Goal: Task Accomplishment & Management: Manage account settings

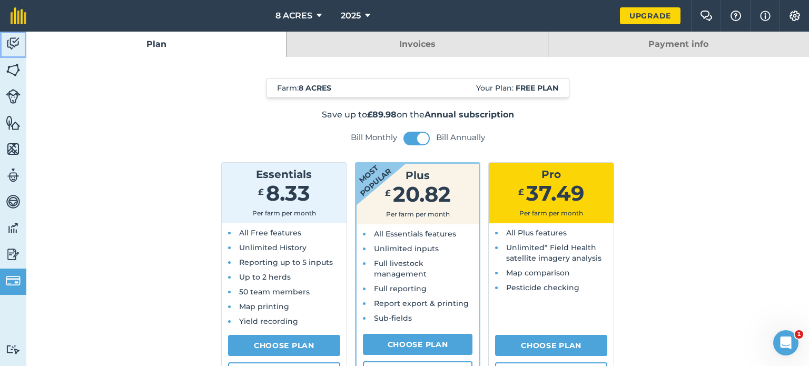
click at [9, 39] on img at bounding box center [13, 44] width 15 height 16
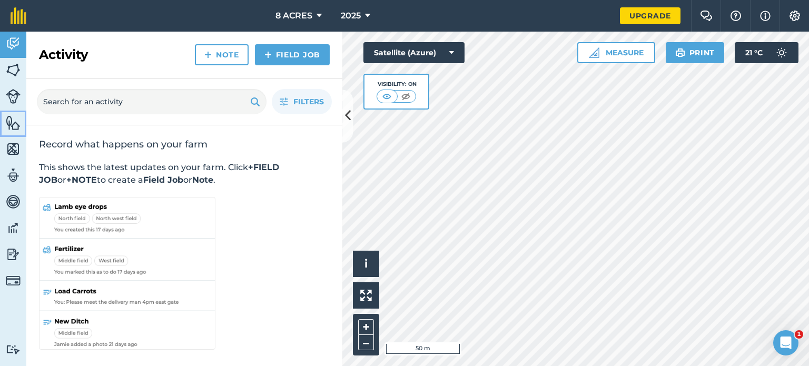
click at [11, 132] on link "Features" at bounding box center [13, 124] width 26 height 26
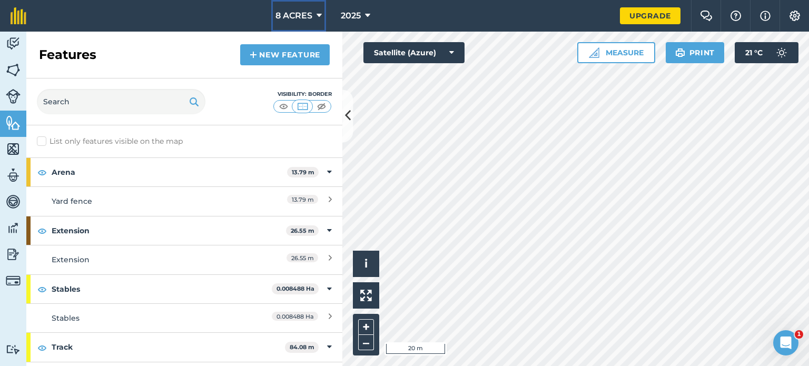
click at [317, 14] on icon at bounding box center [319, 15] width 5 height 13
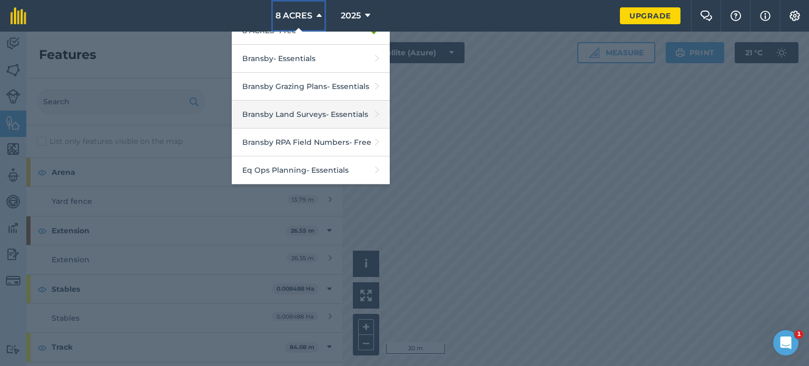
scroll to position [56, 0]
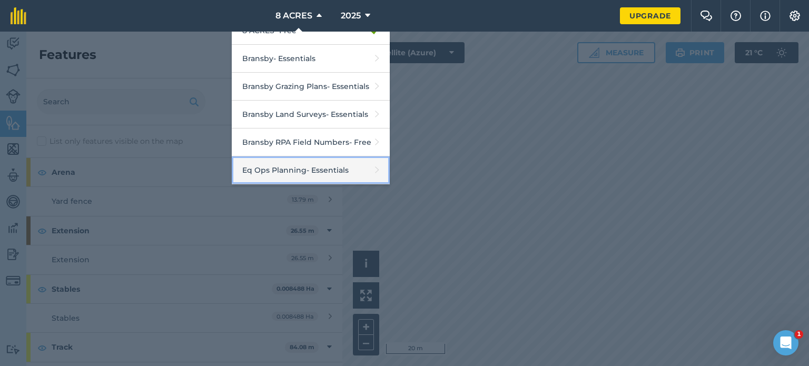
click at [285, 168] on link "Eq Ops Planning - Essentials" at bounding box center [311, 170] width 158 height 28
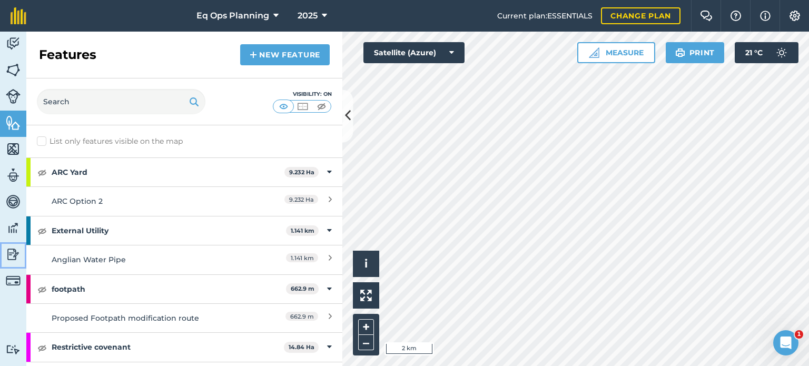
click at [16, 251] on img at bounding box center [13, 255] width 15 height 16
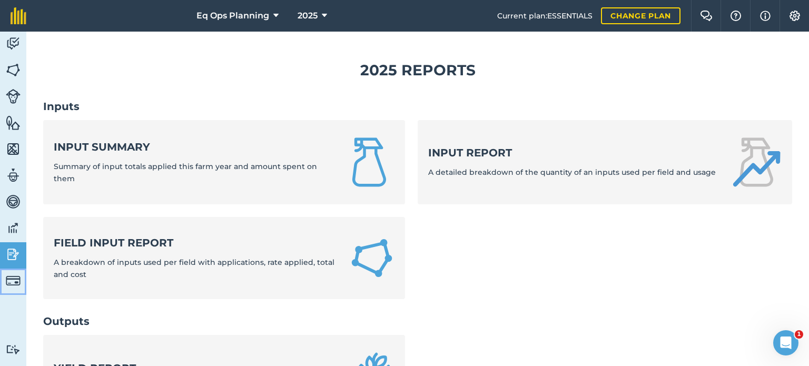
click at [12, 277] on img at bounding box center [13, 280] width 15 height 15
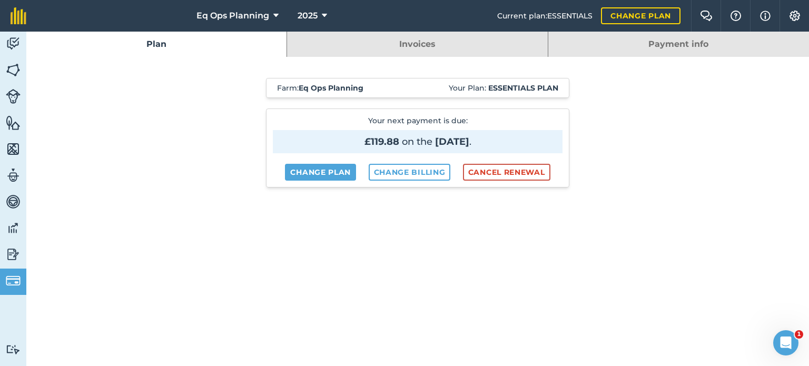
click at [601, 66] on div "Farm : Eq Ops Planning Your Plan: Essentials plan Your next payment is due : £1…" at bounding box center [418, 354] width 537 height 594
click at [603, 35] on link "Payment info" at bounding box center [678, 44] width 261 height 25
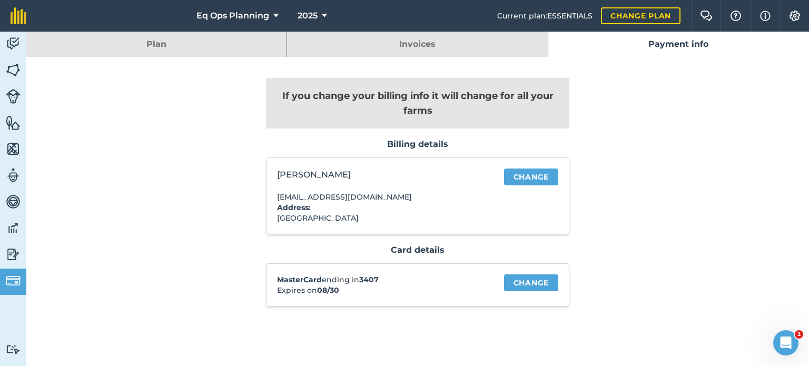
click at [389, 48] on link "Invoices" at bounding box center [417, 44] width 260 height 25
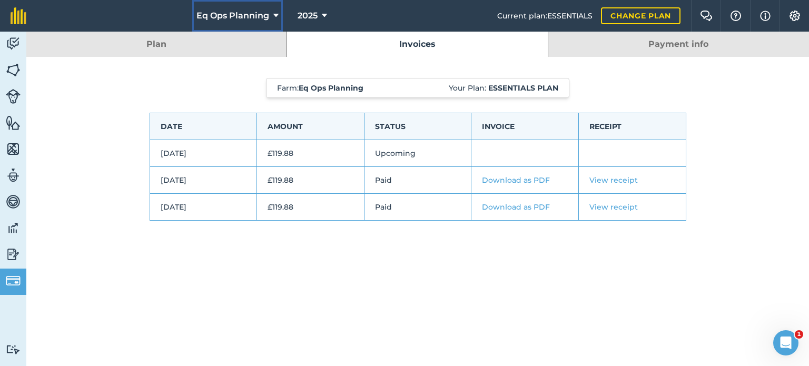
click at [273, 16] on icon at bounding box center [275, 15] width 5 height 13
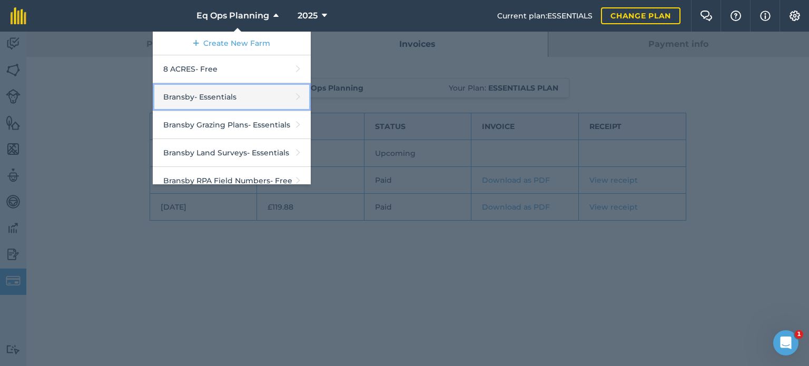
click at [211, 92] on link "Bransby - Essentials" at bounding box center [232, 97] width 158 height 28
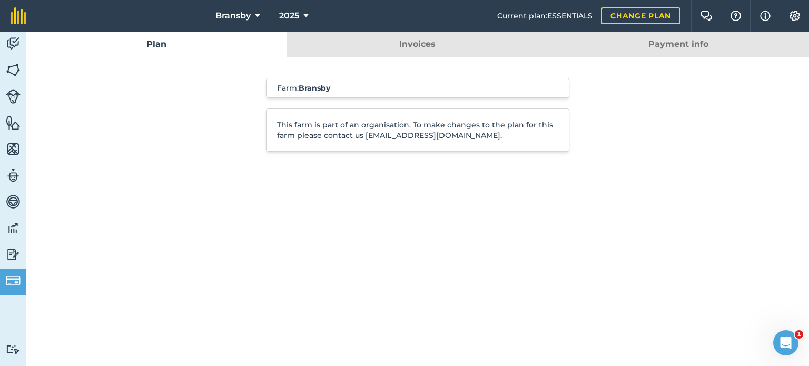
click at [403, 48] on link "Invoices" at bounding box center [417, 44] width 260 height 25
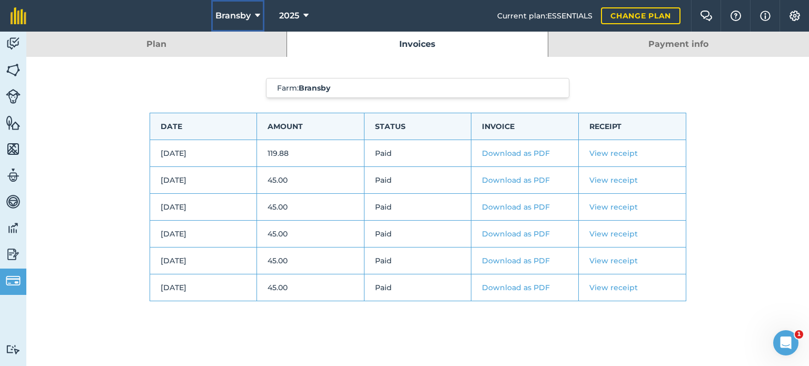
click at [257, 14] on icon at bounding box center [257, 15] width 5 height 13
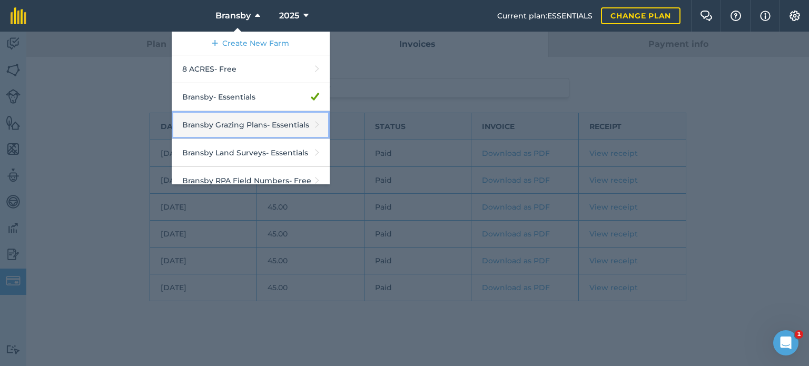
click at [253, 124] on link "Bransby Grazing Plans - Essentials" at bounding box center [251, 125] width 158 height 28
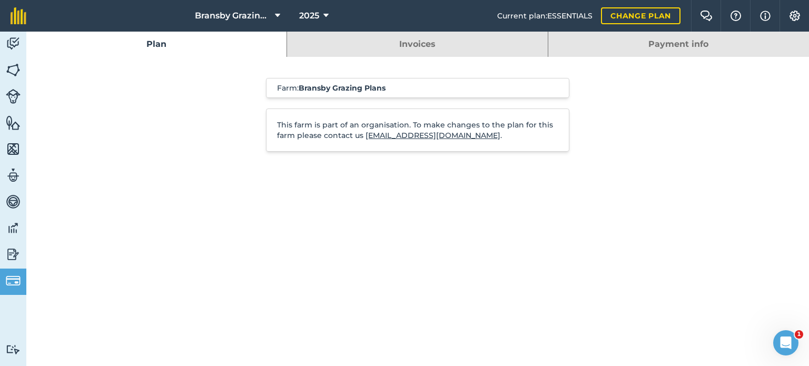
click at [385, 39] on link "Invoices" at bounding box center [417, 44] width 260 height 25
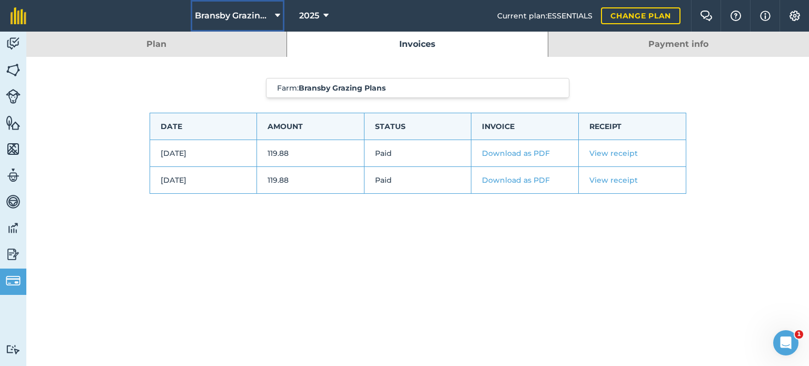
click at [261, 15] on span "Bransby Grazing Plans" at bounding box center [233, 15] width 76 height 13
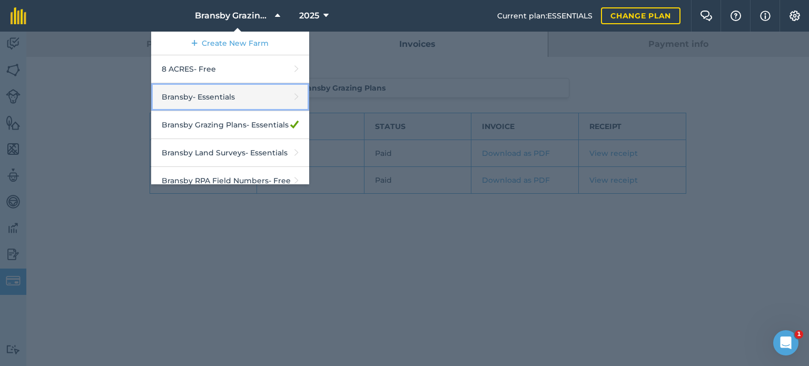
click at [232, 85] on link "Bransby - Essentials" at bounding box center [230, 97] width 158 height 28
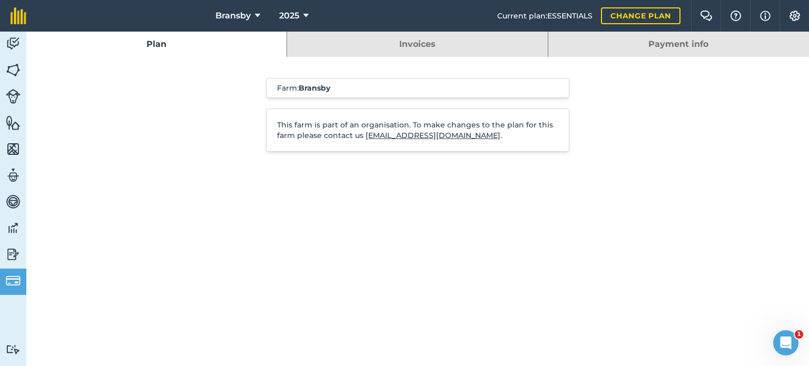
click at [365, 40] on link "Invoices" at bounding box center [417, 44] width 260 height 25
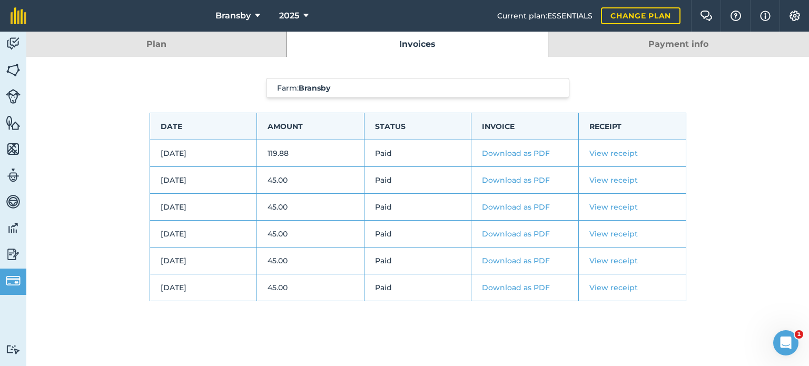
click at [174, 50] on link "Plan" at bounding box center [156, 44] width 260 height 25
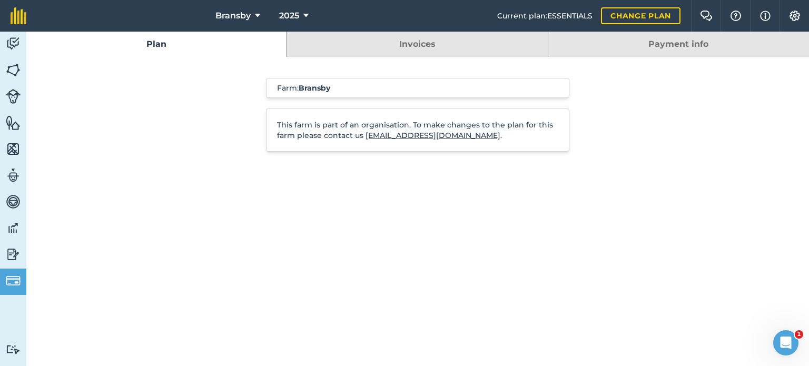
click at [465, 53] on link "Invoices" at bounding box center [417, 44] width 260 height 25
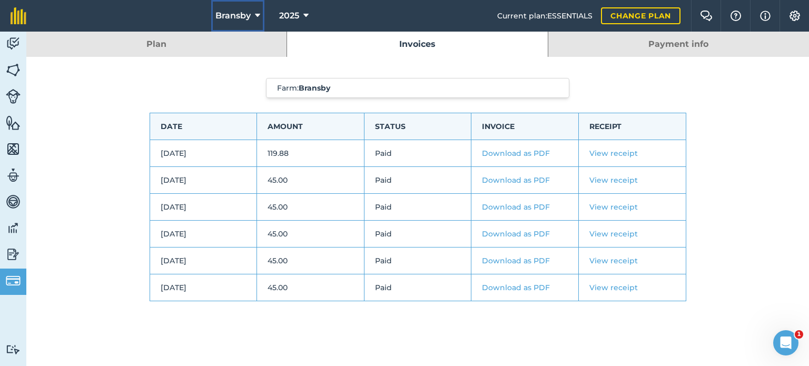
click at [253, 15] on button "Bransby" at bounding box center [237, 16] width 53 height 32
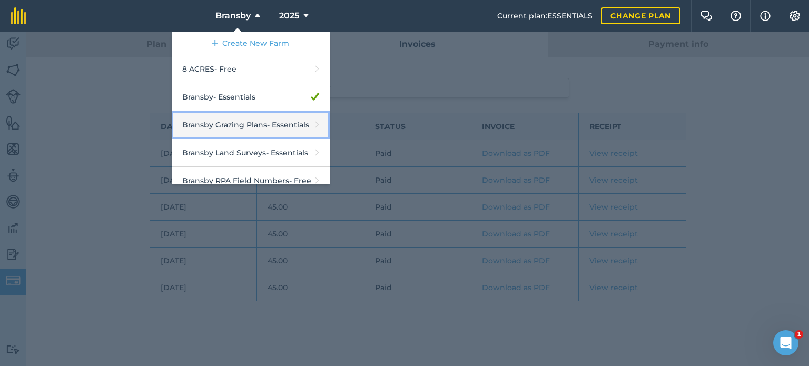
click at [251, 125] on link "Bransby Grazing Plans - Essentials" at bounding box center [251, 125] width 158 height 28
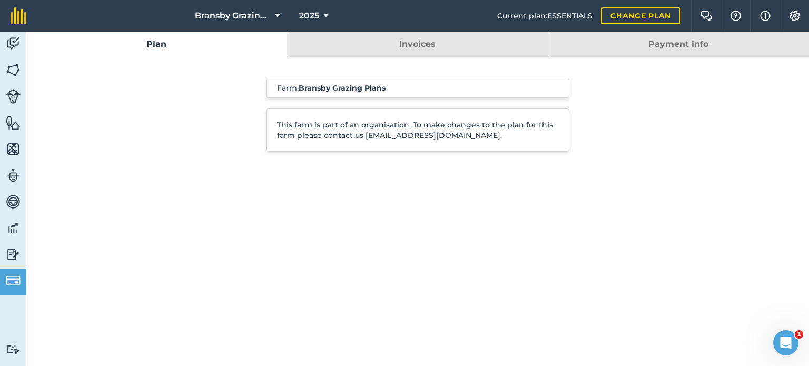
click at [366, 40] on link "Invoices" at bounding box center [417, 44] width 260 height 25
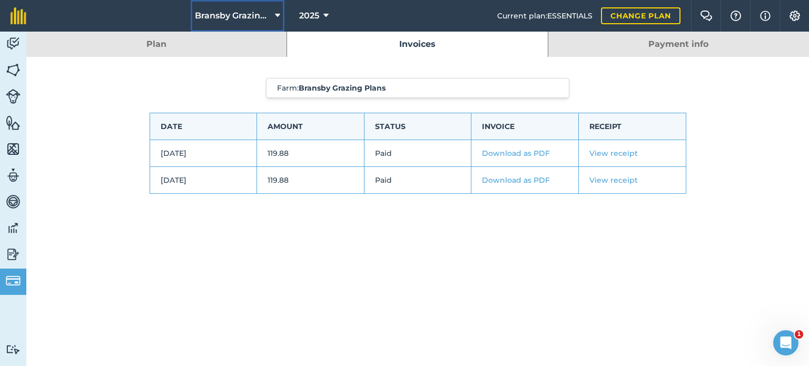
click at [275, 15] on icon at bounding box center [277, 15] width 5 height 13
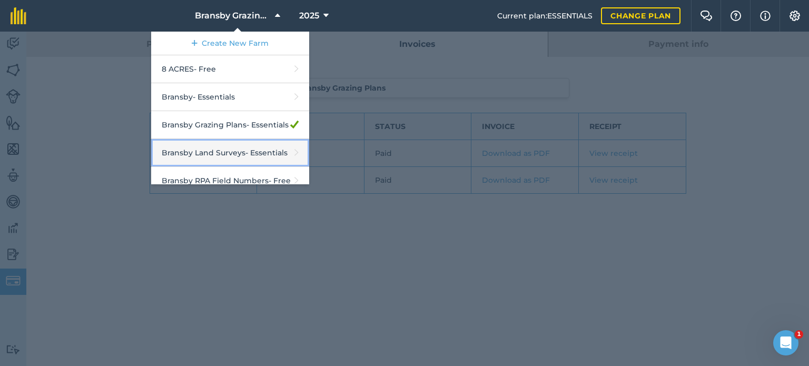
click at [232, 157] on link "Bransby Land Surveys - Essentials" at bounding box center [230, 153] width 158 height 28
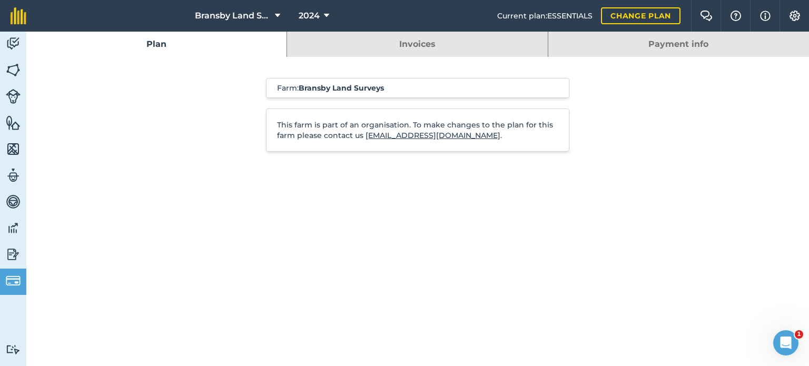
click at [399, 39] on link "Invoices" at bounding box center [417, 44] width 260 height 25
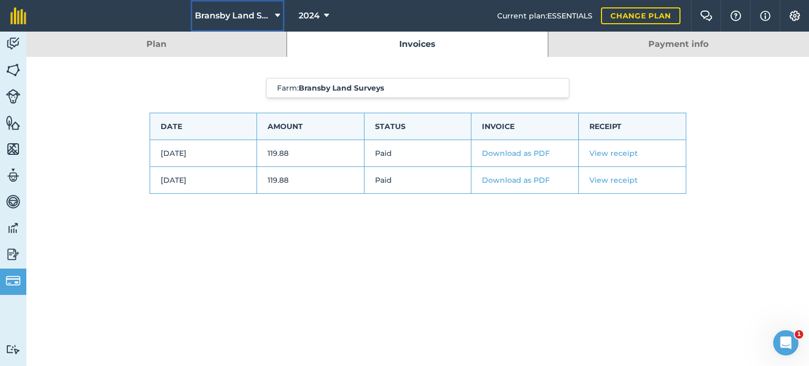
click at [275, 16] on icon at bounding box center [277, 15] width 5 height 13
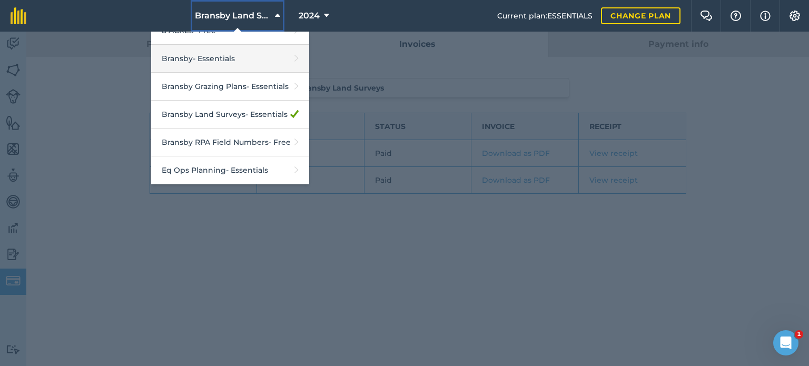
scroll to position [56, 0]
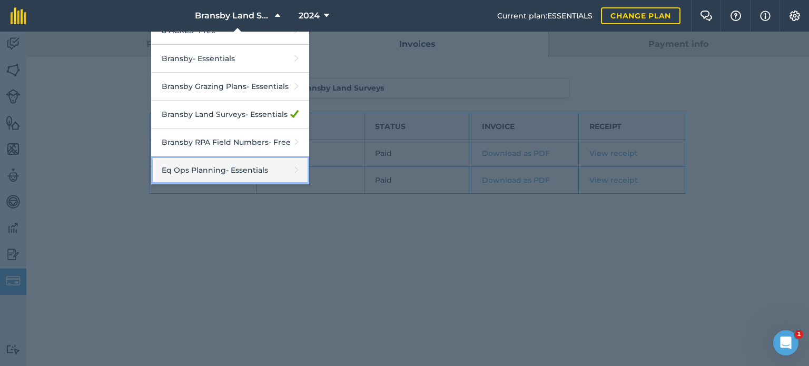
click at [223, 165] on link "Eq Ops Planning - Essentials" at bounding box center [230, 170] width 158 height 28
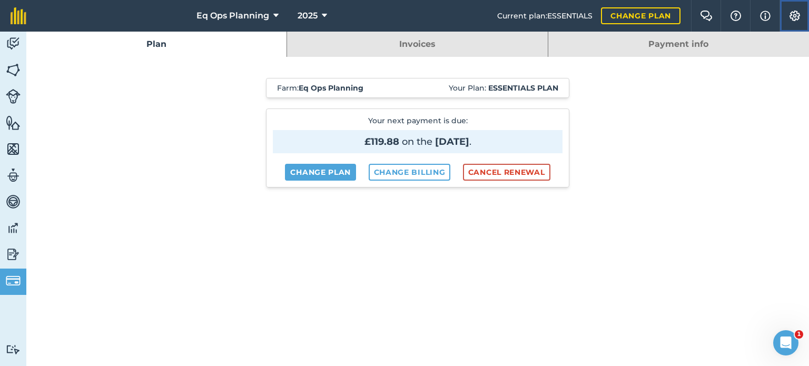
click at [795, 17] on img at bounding box center [795, 16] width 13 height 11
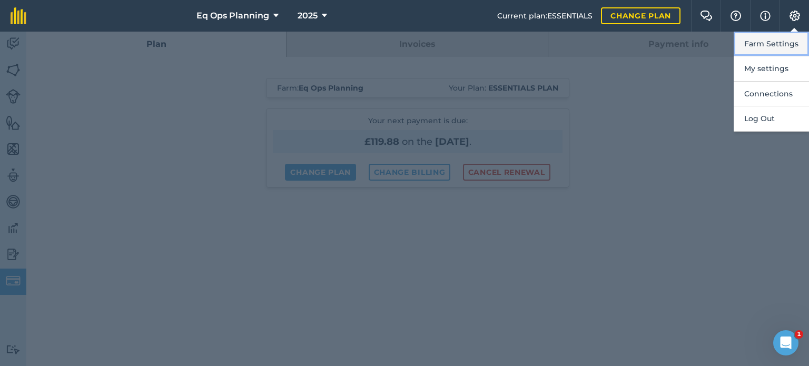
click at [779, 51] on button "Farm Settings" at bounding box center [771, 44] width 75 height 25
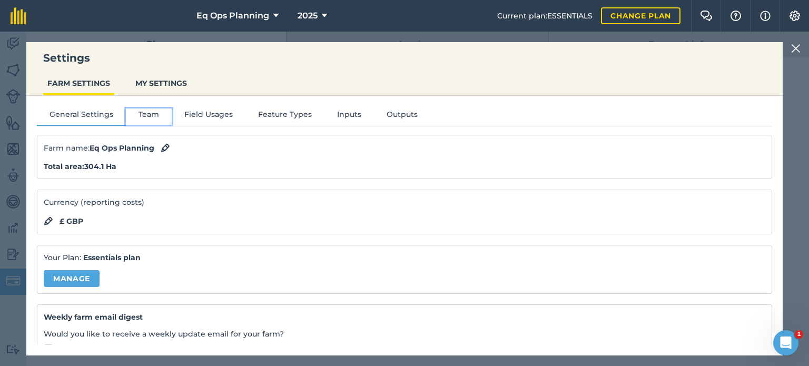
click at [145, 114] on button "Team" at bounding box center [149, 117] width 46 height 16
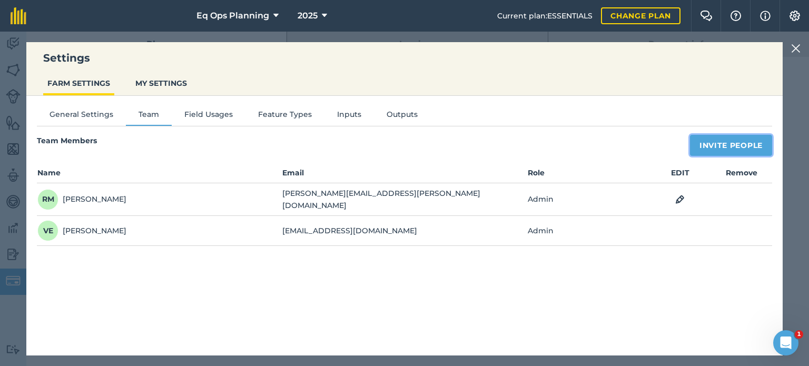
click at [724, 137] on button "Invite People" at bounding box center [731, 145] width 82 height 21
select select "MEMBER"
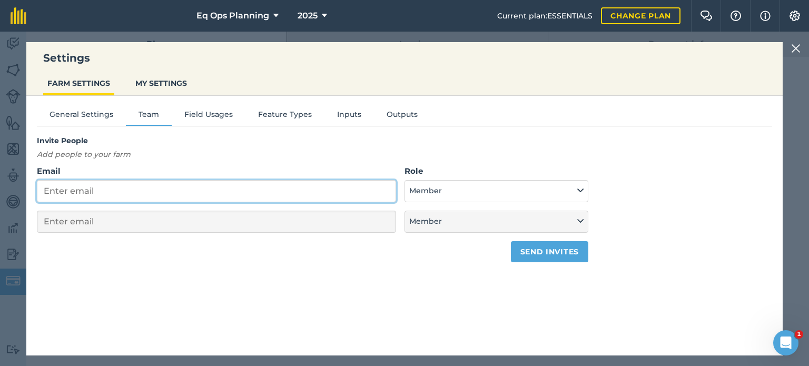
click at [316, 188] on input "Email" at bounding box center [216, 191] width 359 height 22
type input "am"
select select "MEMBER"
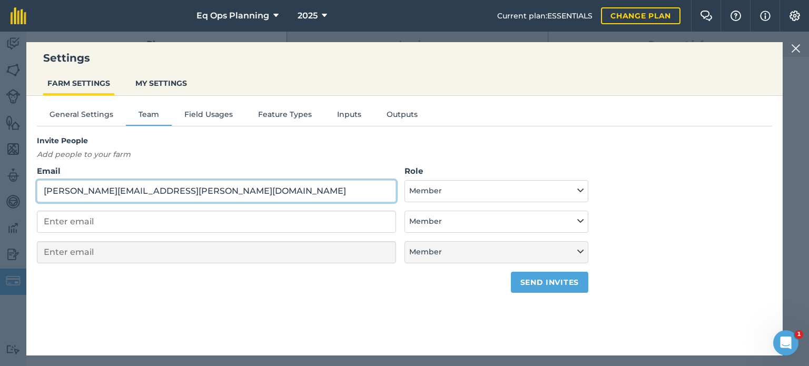
type input "[PERSON_NAME][EMAIL_ADDRESS][PERSON_NAME][DOMAIN_NAME]"
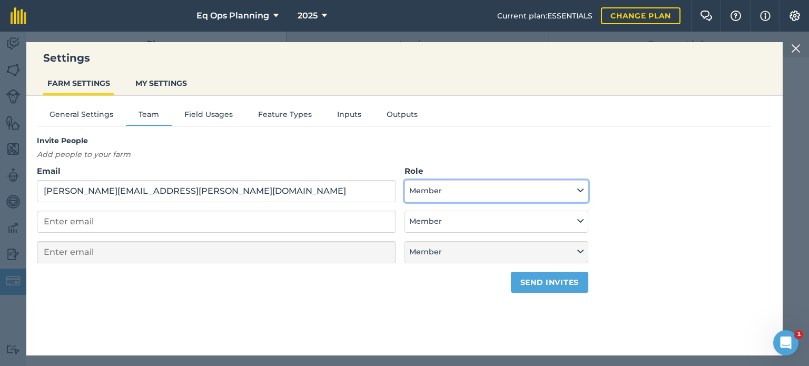
click at [472, 185] on button "Member" at bounding box center [497, 191] width 184 height 22
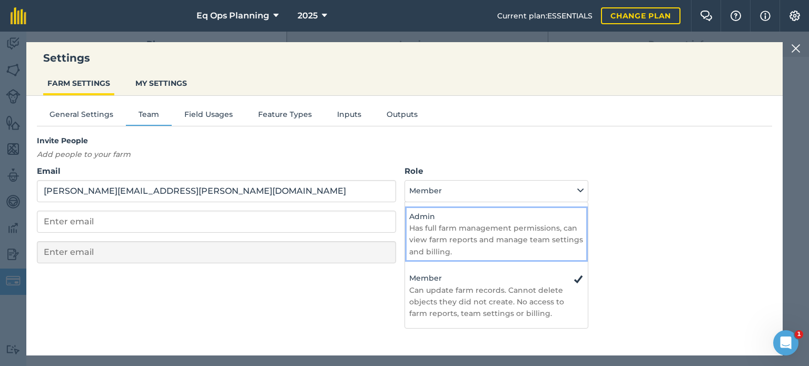
click at [467, 223] on p "Has full farm management permissions, can view farm reports and manage team set…" at bounding box center [496, 239] width 174 height 35
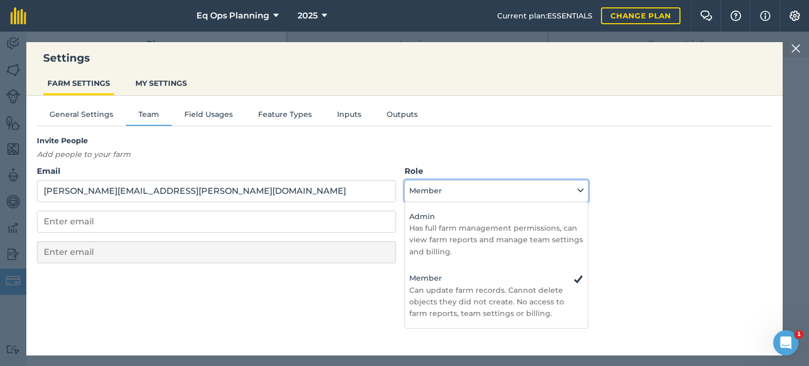
select select "ADMIN"
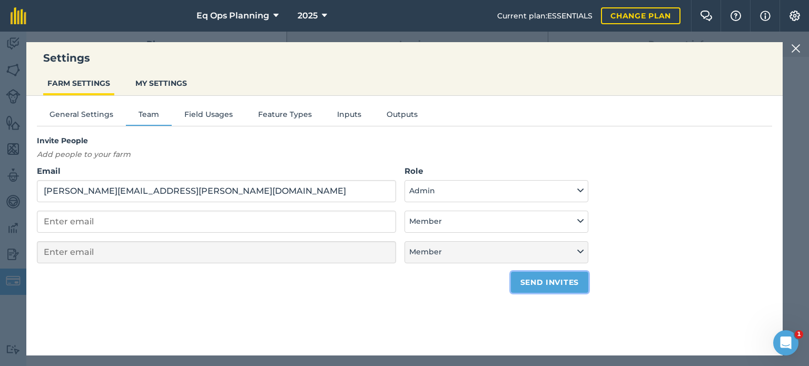
click at [560, 277] on button "Send invites" at bounding box center [549, 282] width 77 height 21
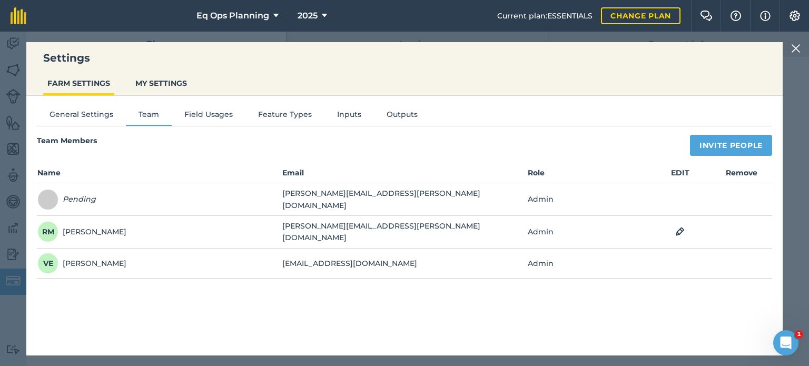
click at [798, 50] on img at bounding box center [795, 48] width 9 height 13
